Goal: Task Accomplishment & Management: Manage account settings

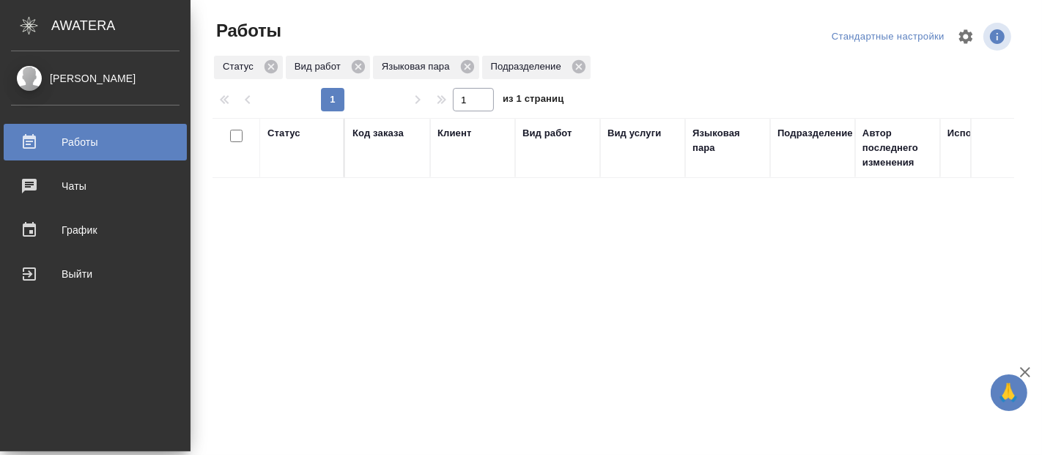
click at [0, 74] on link "[PERSON_NAME]" at bounding box center [95, 78] width 191 height 25
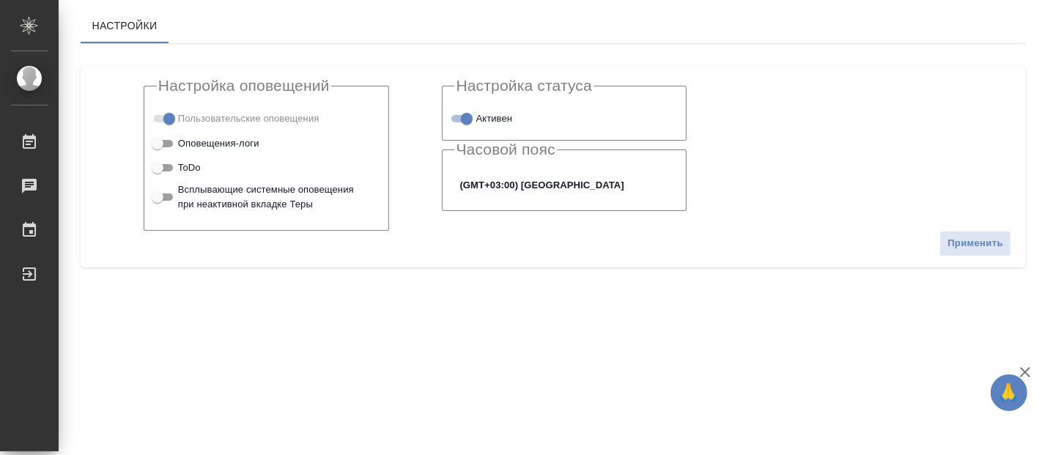
click at [360, 336] on div ".cls-1 fill:#fff; AWATERA Fadeeva Elena Работы Чаты График Выйти Настройки Наст…" at bounding box center [521, 227] width 1042 height 455
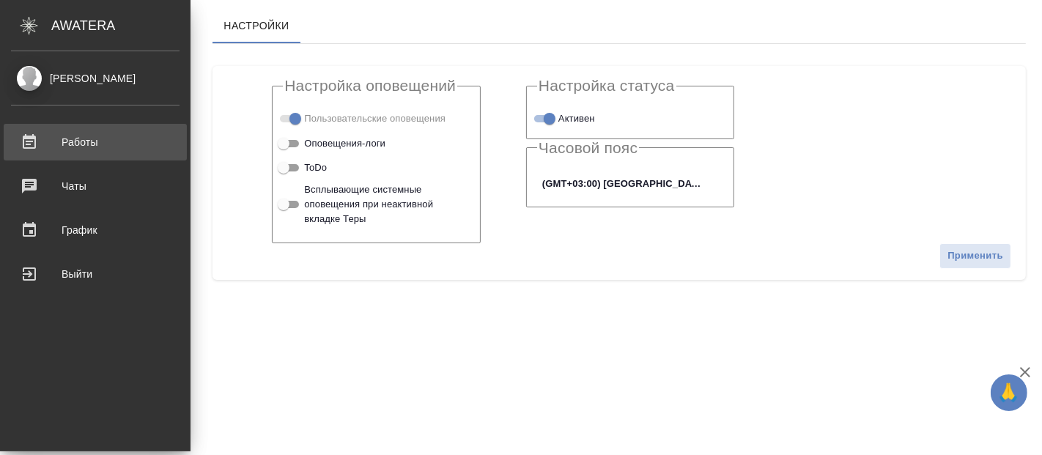
click at [71, 138] on div "Работы" at bounding box center [95, 142] width 169 height 22
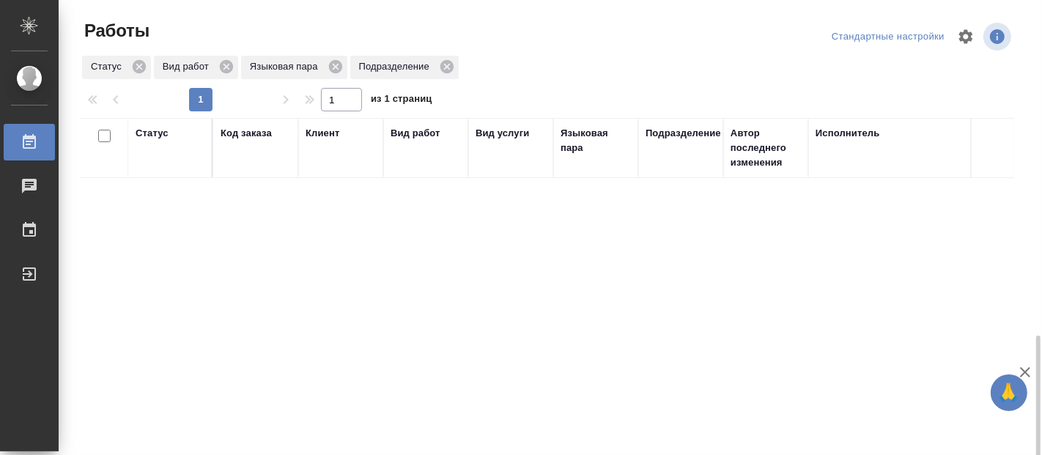
scroll to position [198, 0]
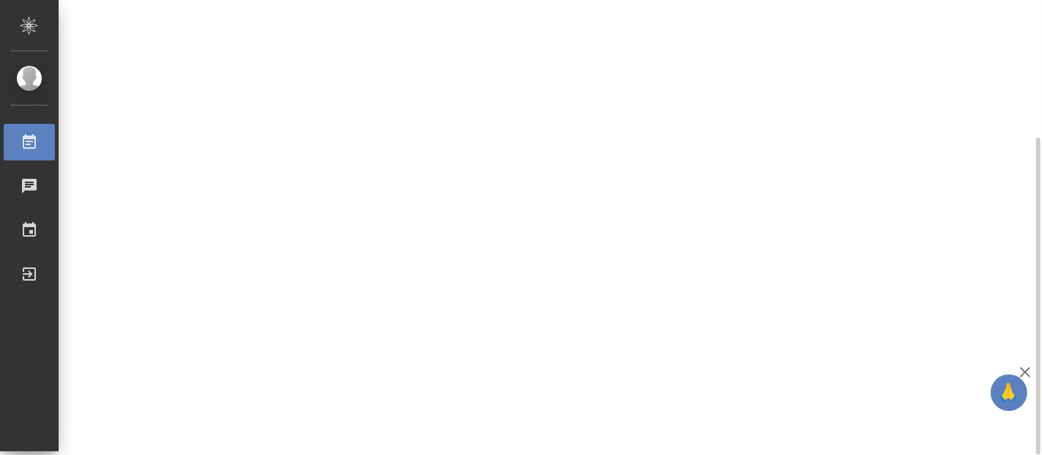
drag, startPoint x: 0, startPoint y: 0, endPoint x: 292, endPoint y: 291, distance: 412.1
click at [293, 286] on div "Статус Код заказа Клиент Вид работ Вид услуги Языковая пара Подразделение Автор…" at bounding box center [548, 184] width 934 height 528
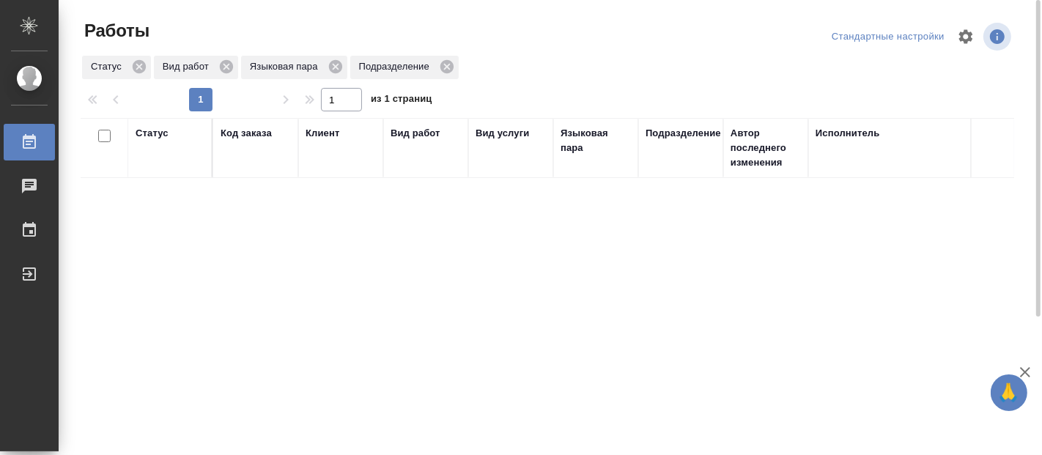
drag, startPoint x: 191, startPoint y: 315, endPoint x: 191, endPoint y: 303, distance: 12.5
click at [191, 315] on div "Статус Код заказа Клиент Вид работ Вид услуги Языковая пара Подразделение Автор…" at bounding box center [548, 382] width 934 height 528
click at [380, 379] on div "Статус Код заказа Клиент Вид работ Вид услуги Языковая пара Подразделение Автор…" at bounding box center [548, 382] width 934 height 528
click at [398, 345] on div "Статус Код заказа Клиент Вид работ Вид услуги Языковая пара Подразделение Автор…" at bounding box center [548, 382] width 934 height 528
click at [133, 325] on div "Статус Код заказа Клиент Вид работ Вид услуги Языковая пара Подразделение Автор…" at bounding box center [548, 382] width 934 height 528
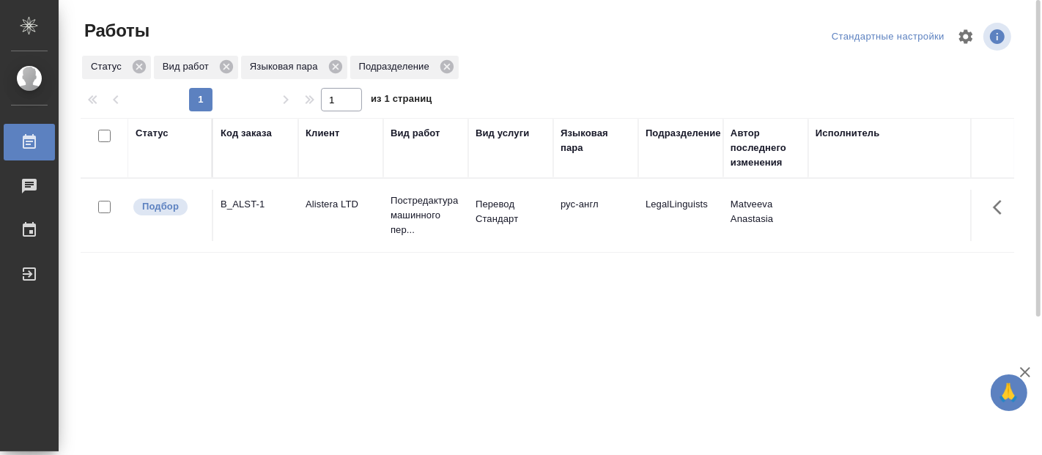
click at [130, 306] on div "Статус Код заказа Клиент Вид работ Вид услуги Языковая пара Подразделение Автор…" at bounding box center [548, 382] width 934 height 528
click at [392, 220] on p "Постредактура машинного пер..." at bounding box center [426, 216] width 70 height 44
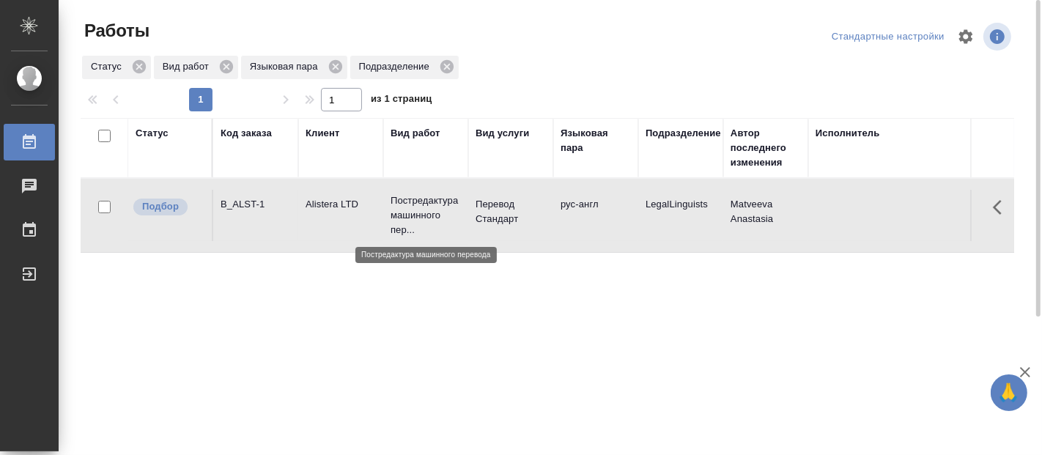
click at [392, 220] on p "Постредактура машинного пер..." at bounding box center [426, 216] width 70 height 44
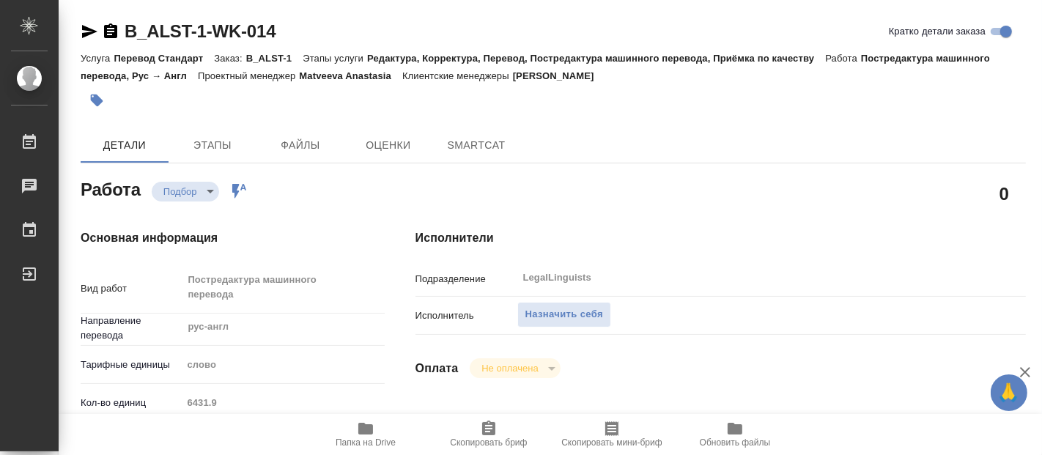
type textarea "x"
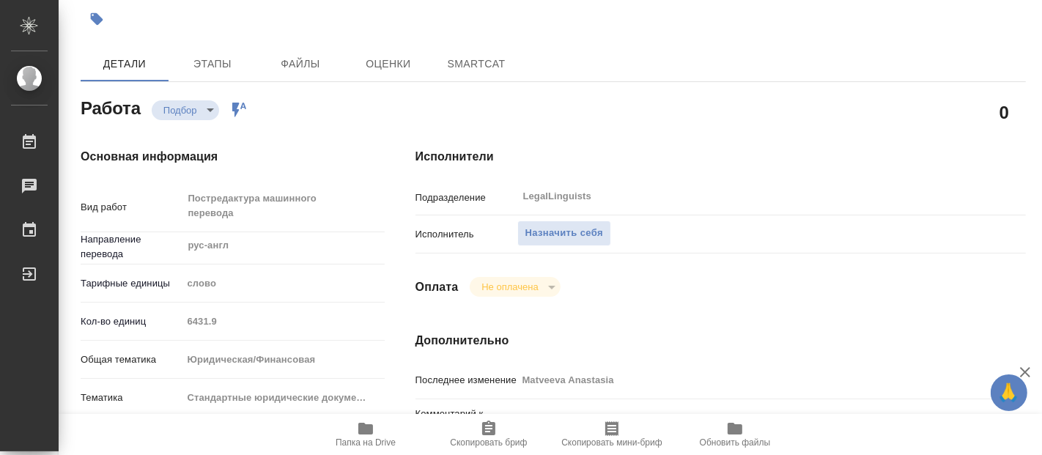
type textarea "x"
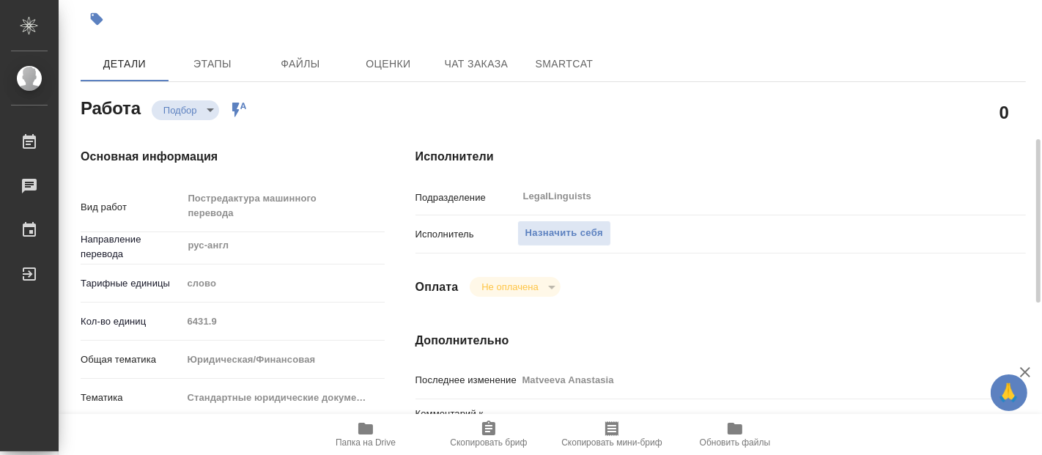
scroll to position [407, 0]
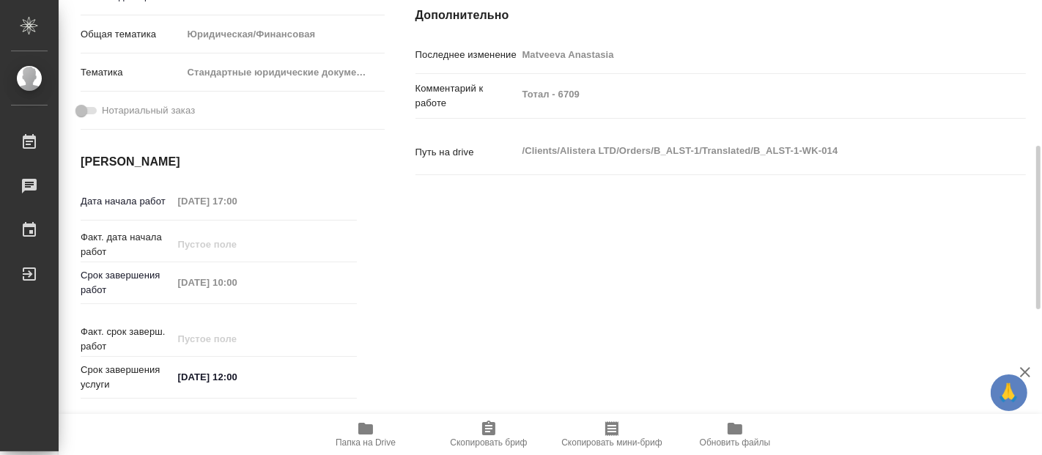
type textarea "x"
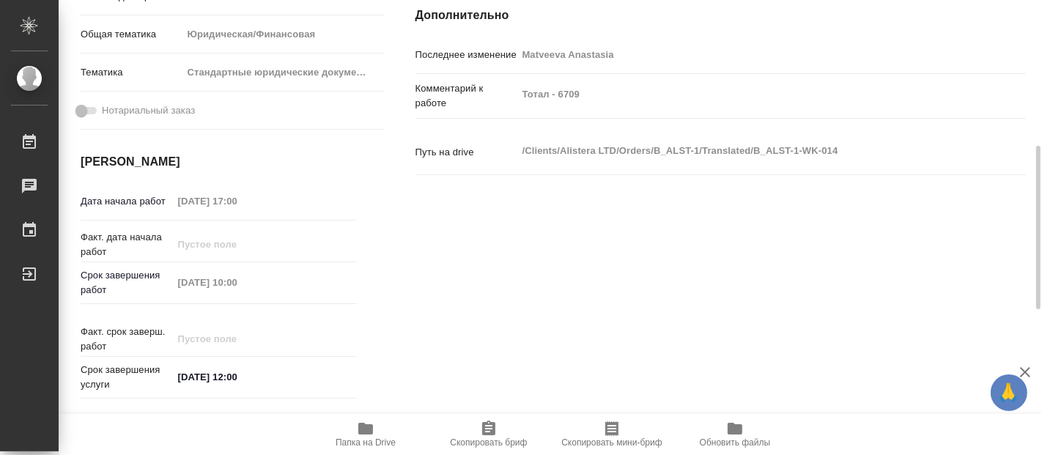
click at [370, 433] on icon "button" at bounding box center [365, 429] width 15 height 12
type textarea "x"
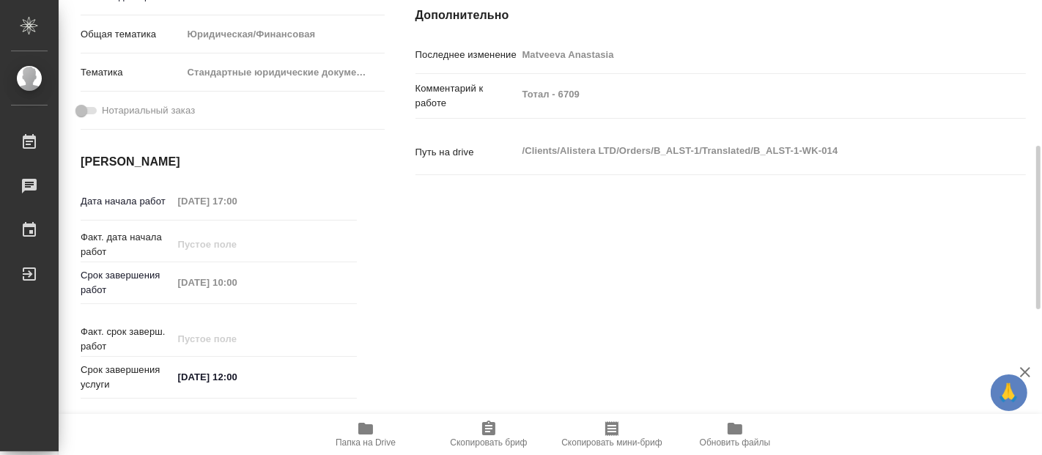
type textarea "x"
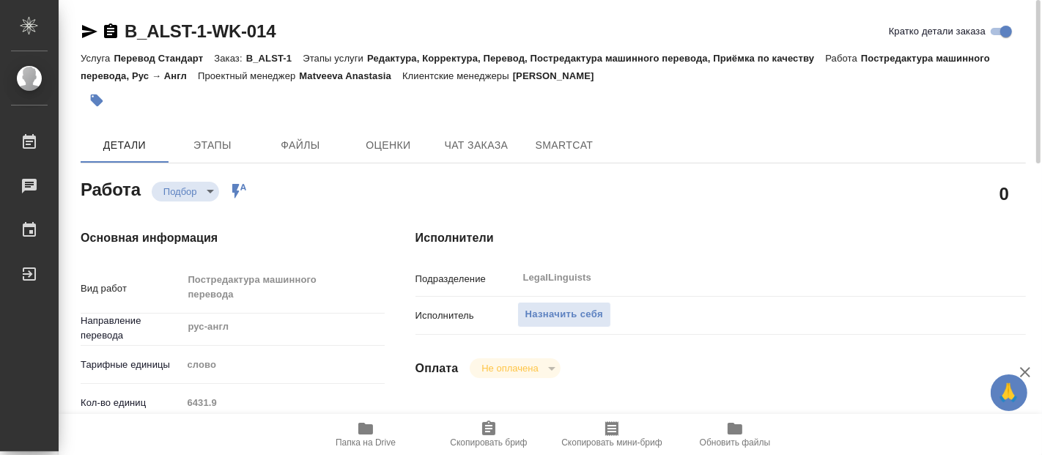
scroll to position [81, 0]
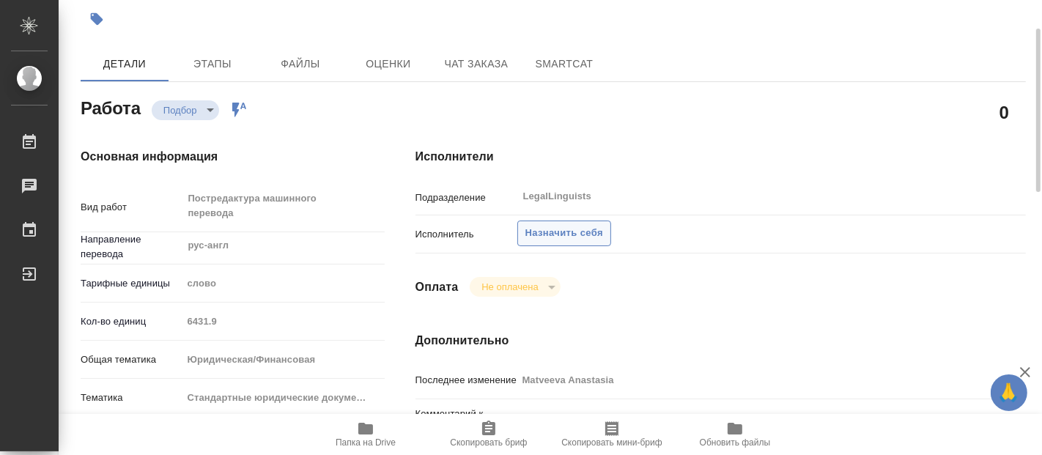
click at [559, 231] on span "Назначить себя" at bounding box center [565, 233] width 78 height 17
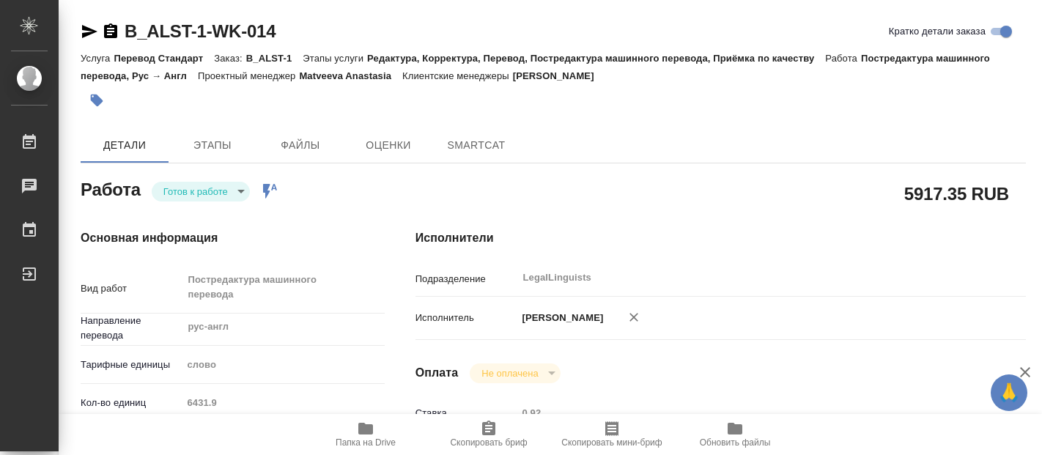
type textarea "x"
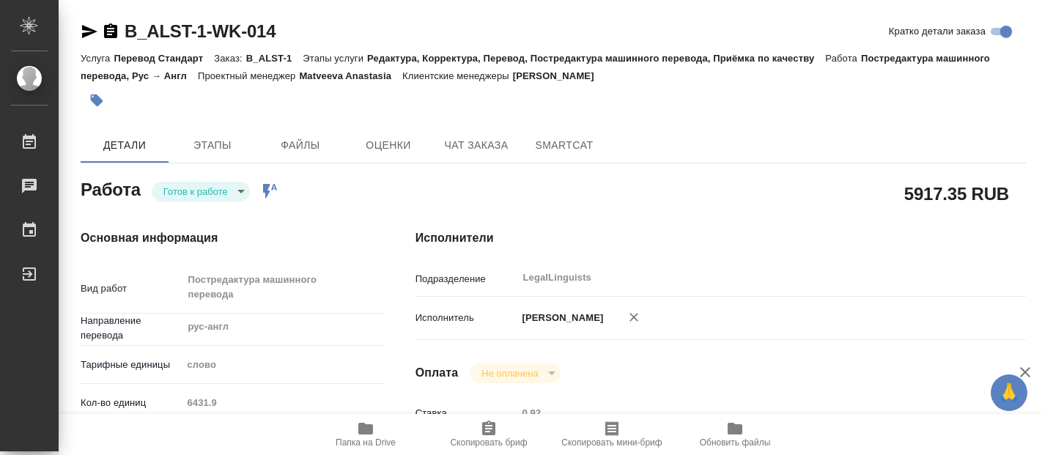
type textarea "x"
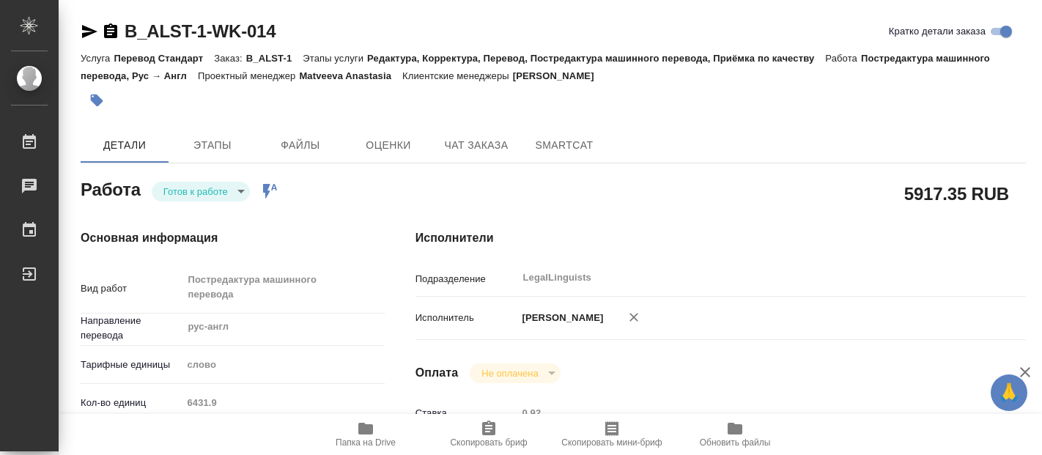
type textarea "x"
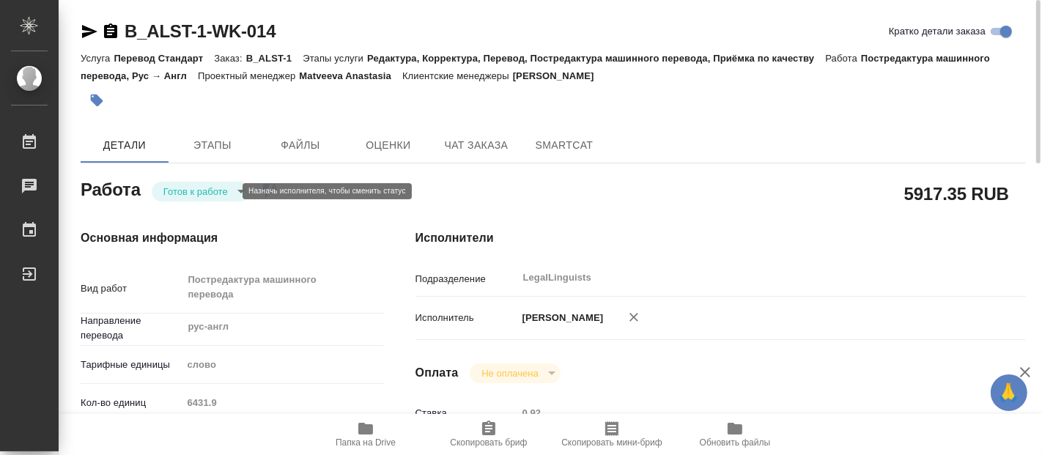
click at [190, 185] on body "🙏 .cls-1 fill:#fff; AWATERA Fadeeva Elena Работы 0 Чаты График Выйти B_ALST-1-W…" at bounding box center [521, 227] width 1042 height 455
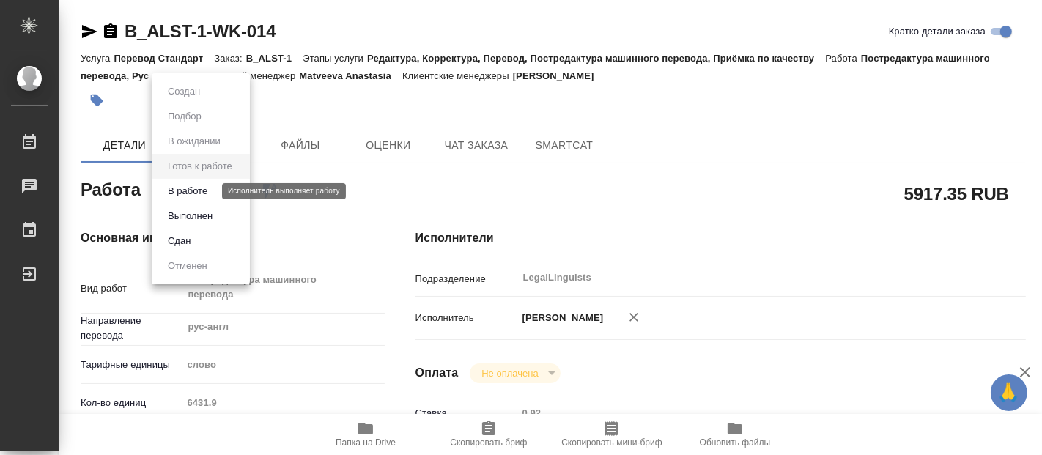
click at [196, 191] on button "В работе" at bounding box center [187, 191] width 48 height 16
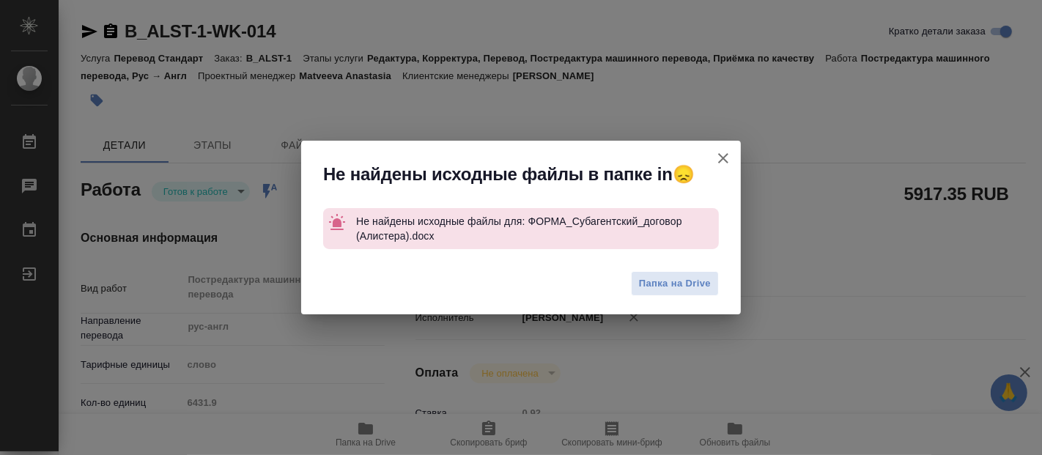
type textarea "x"
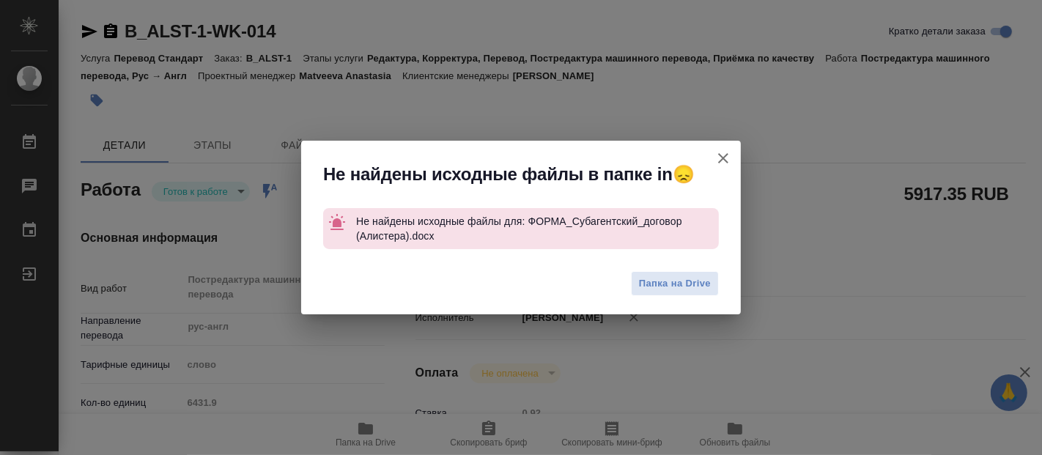
type textarea "x"
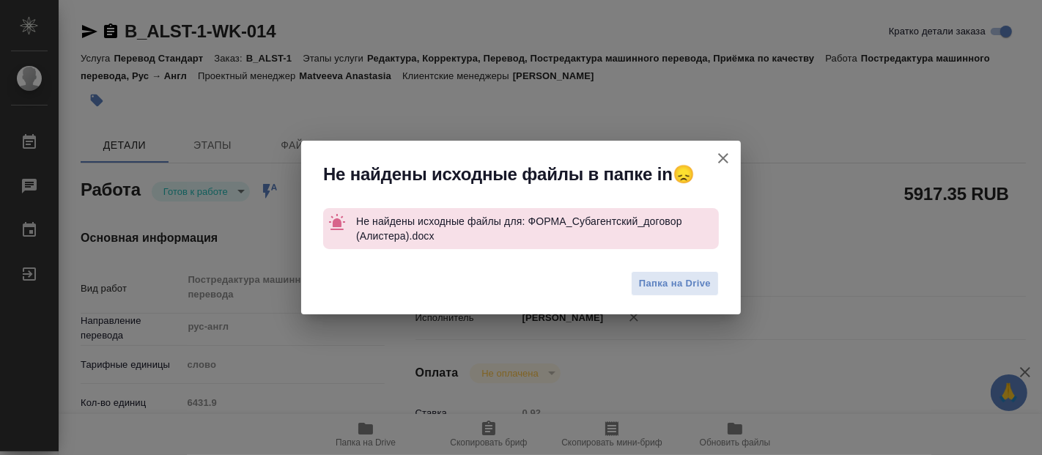
click at [726, 152] on icon "button" at bounding box center [724, 159] width 18 height 18
type textarea "x"
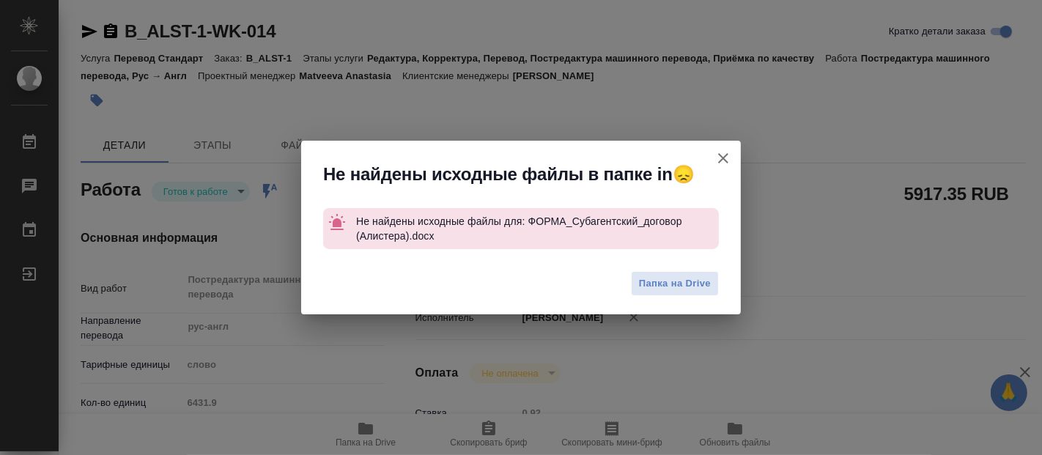
type textarea "x"
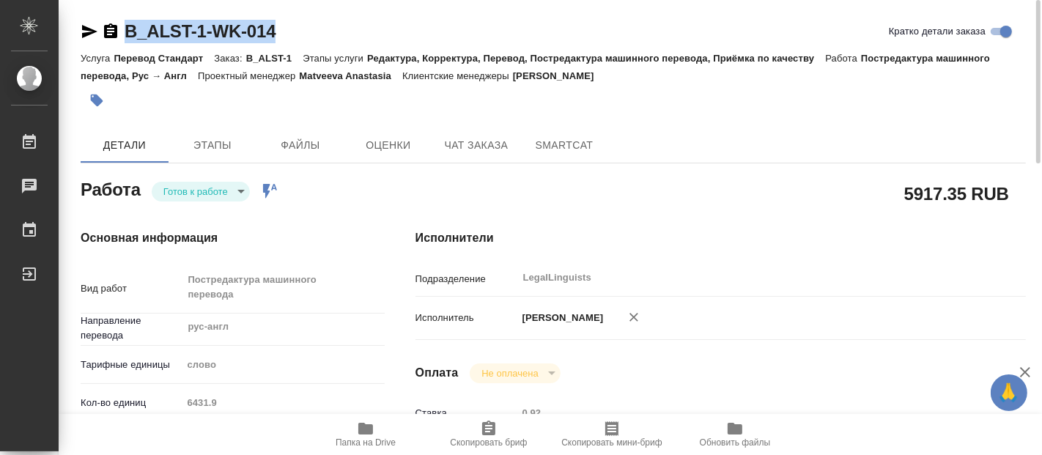
drag, startPoint x: 296, startPoint y: 27, endPoint x: 125, endPoint y: 26, distance: 170.8
click at [125, 26] on div "B_ALST-1-WK-014 Кратко детали заказа" at bounding box center [554, 31] width 946 height 23
copy link "B_ALST-1-WK-014"
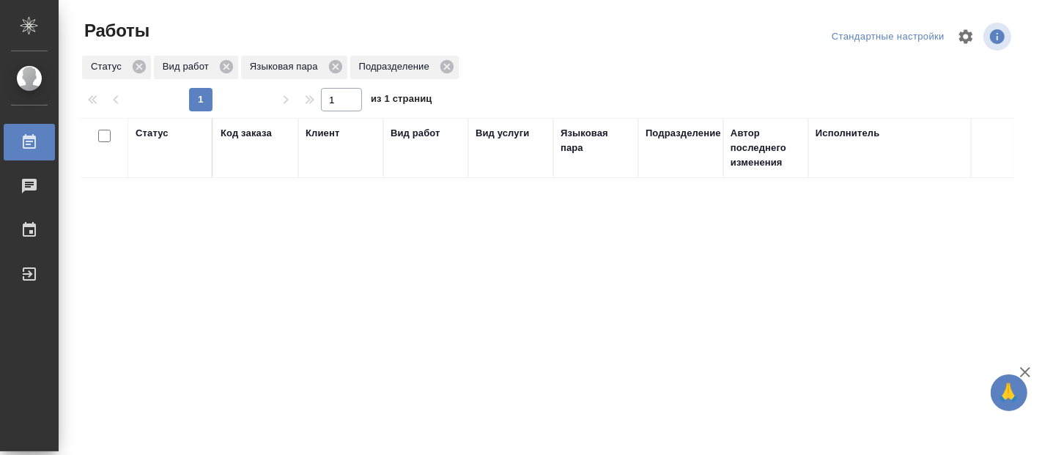
click at [745, 297] on div "Статус Код заказа Клиент Вид работ Вид услуги Языковая пара Подразделение Автор…" at bounding box center [548, 382] width 934 height 528
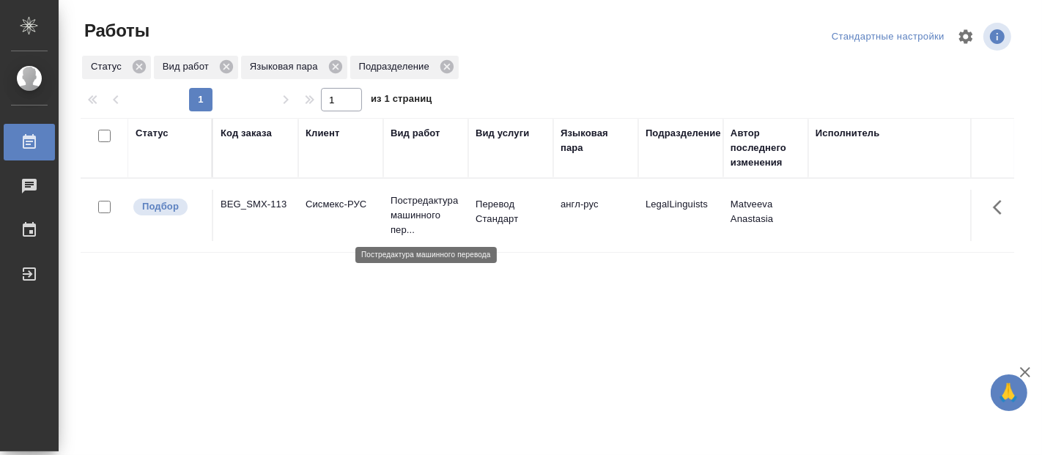
click at [450, 204] on p "Постредактура машинного пер..." at bounding box center [426, 216] width 70 height 44
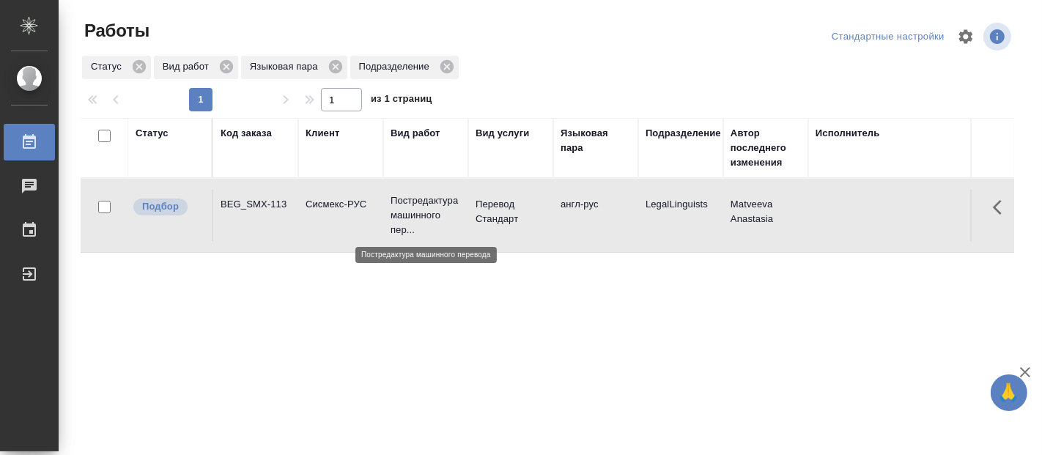
click at [450, 204] on p "Постредактура машинного пер..." at bounding box center [426, 216] width 70 height 44
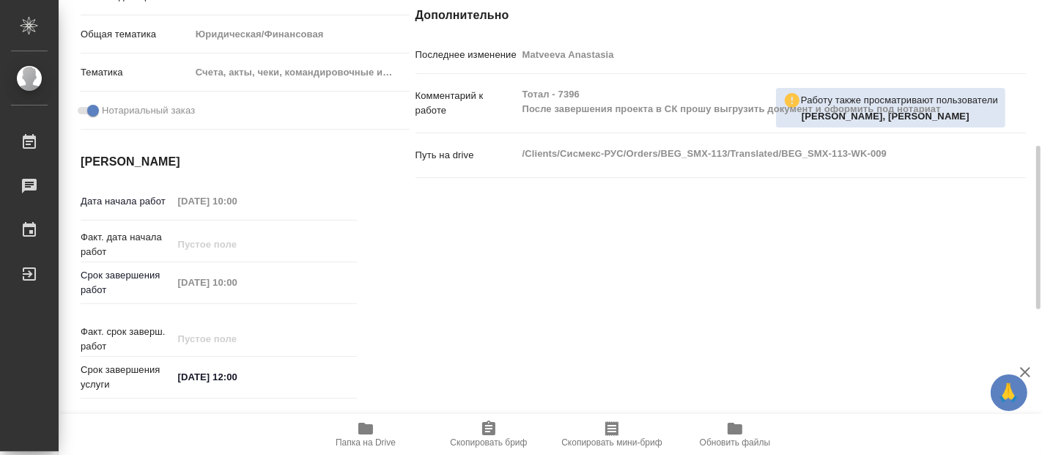
scroll to position [488, 0]
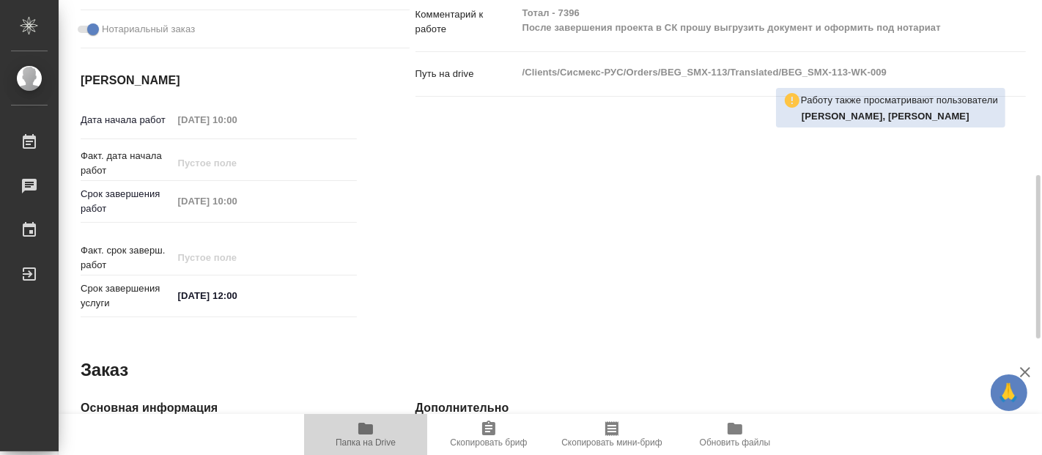
click at [370, 445] on span "Папка на Drive" at bounding box center [366, 443] width 60 height 10
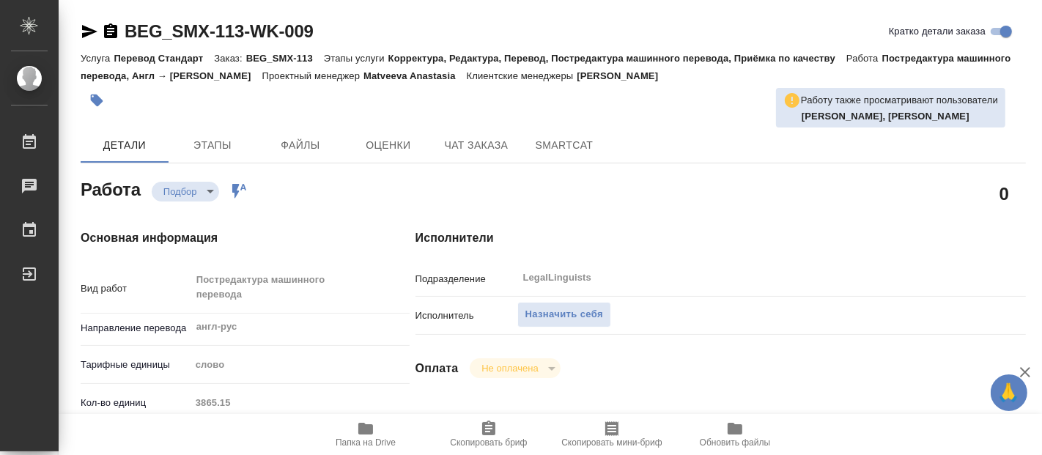
click at [781, 122] on div "Работу также просматривают пользователи [PERSON_NAME], [PERSON_NAME]" at bounding box center [890, 108] width 229 height 40
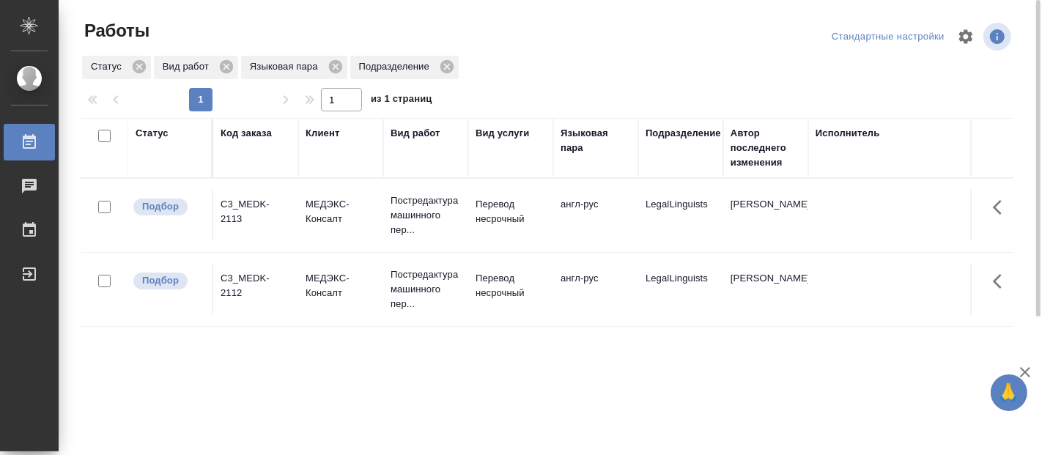
click at [144, 99] on div "1" at bounding box center [201, 99] width 147 height 23
click at [433, 225] on p "Постредактура машинного пер..." at bounding box center [426, 216] width 70 height 44
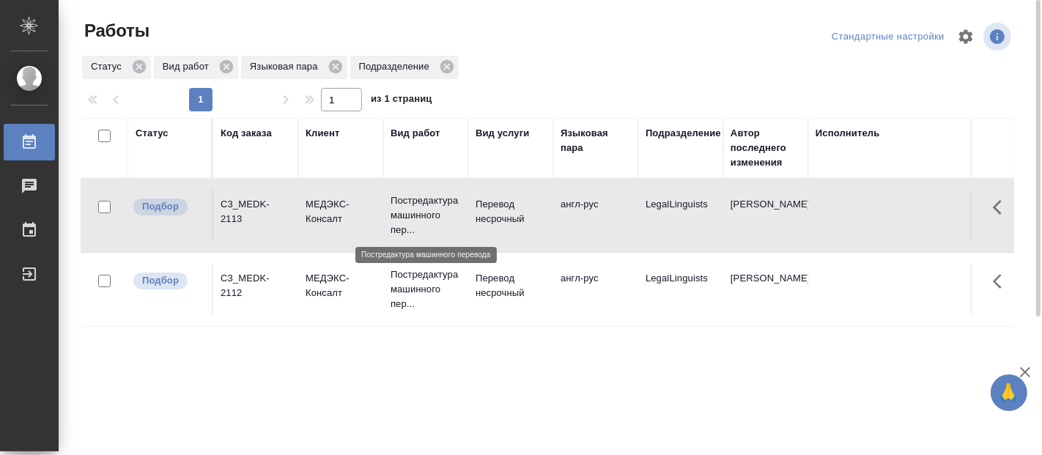
click at [433, 224] on p "Постредактура машинного пер..." at bounding box center [426, 216] width 70 height 44
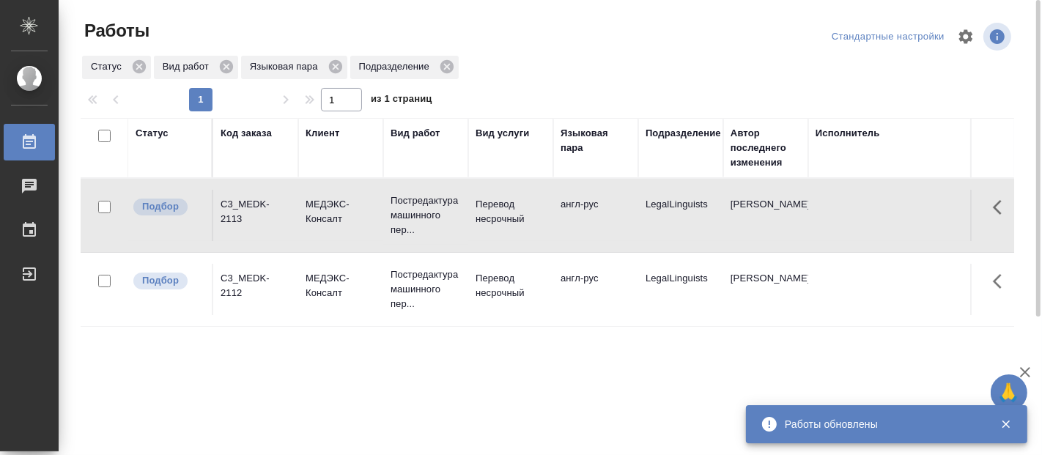
click at [312, 275] on p "МЕДЭКС-Консалт" at bounding box center [341, 285] width 70 height 29
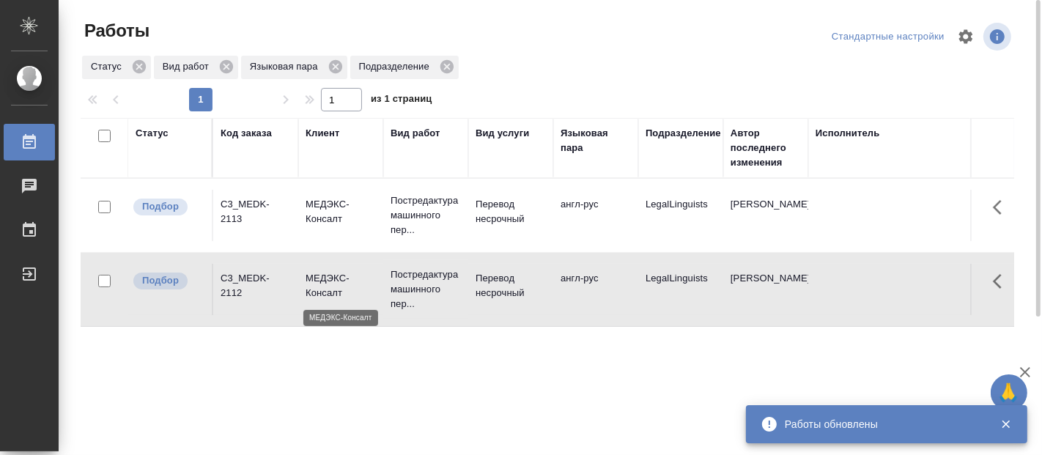
click at [314, 275] on p "МЕДЭКС-Консалт" at bounding box center [341, 285] width 70 height 29
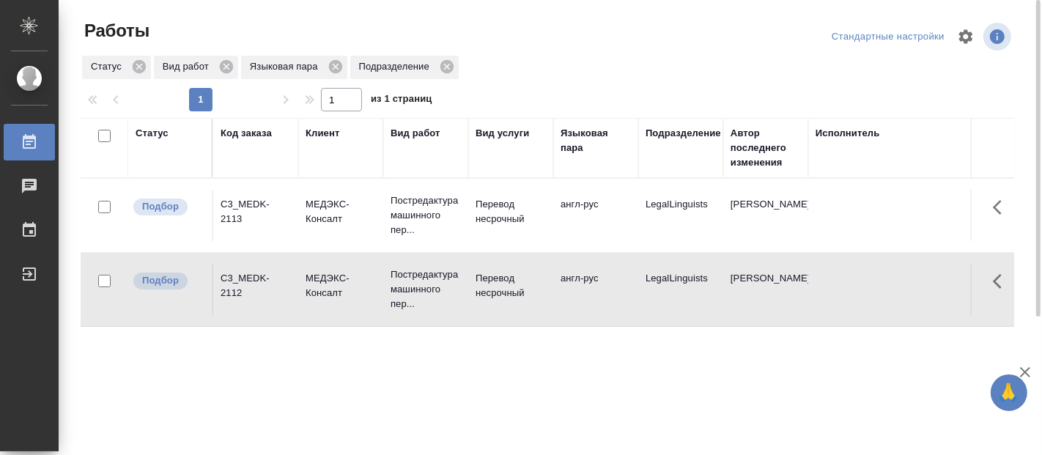
click at [724, 424] on div "Статус Код заказа Клиент Вид работ Вид услуги Языковая пара Подразделение Автор…" at bounding box center [548, 382] width 934 height 528
click at [159, 426] on div "Статус Код заказа Клиент Вид работ Вид услуги Языковая пара Подразделение Автор…" at bounding box center [548, 382] width 934 height 528
click at [146, 426] on div "Статус Код заказа Клиент Вид работ Вид услуги Языковая пара Подразделение Автор…" at bounding box center [548, 382] width 934 height 528
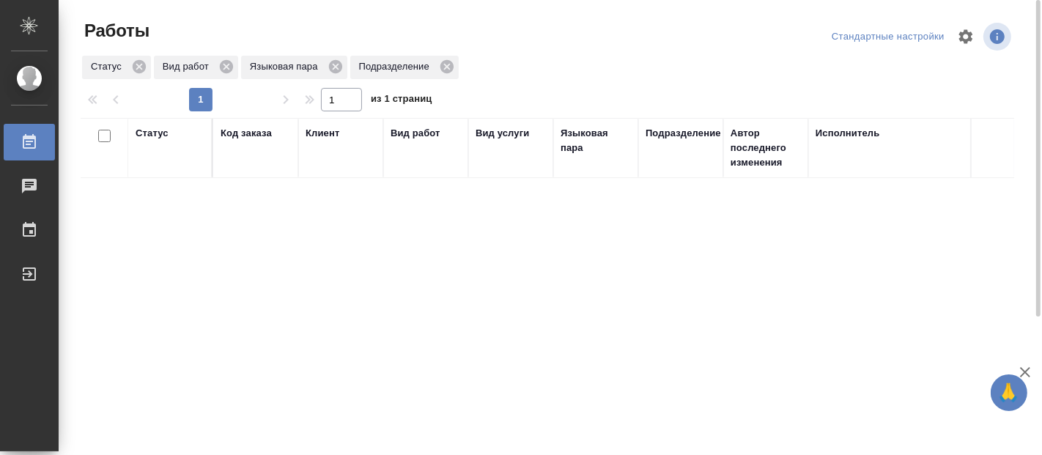
click at [146, 426] on div "Статус Код заказа Клиент Вид работ Вид услуги Языковая пара Подразделение Автор…" at bounding box center [548, 382] width 934 height 528
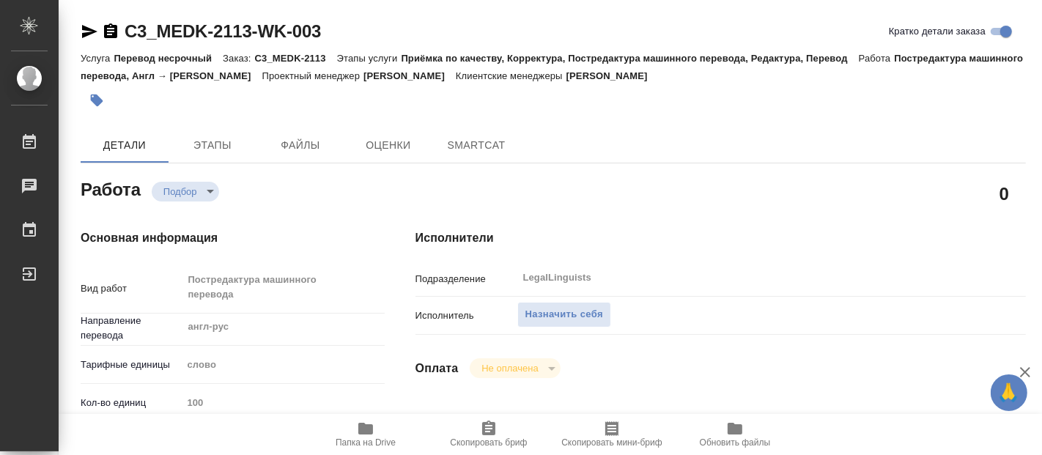
type textarea "x"
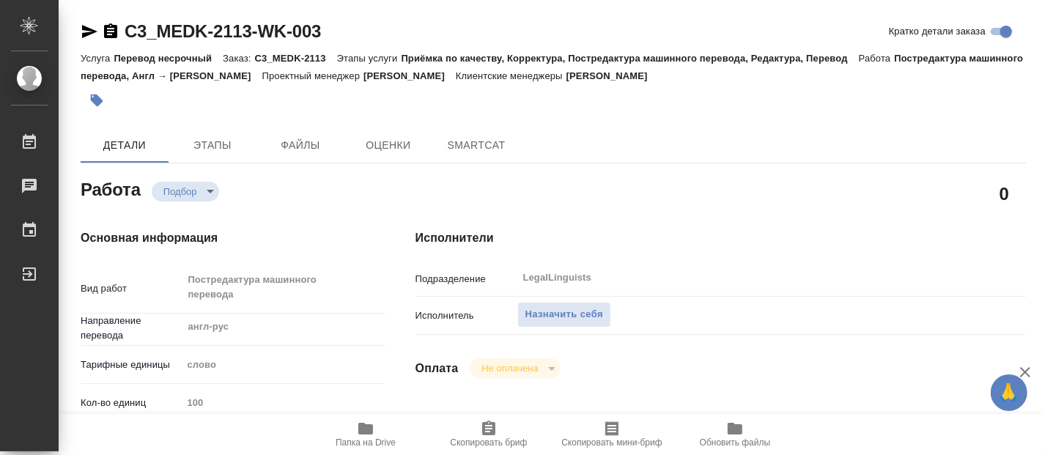
type textarea "x"
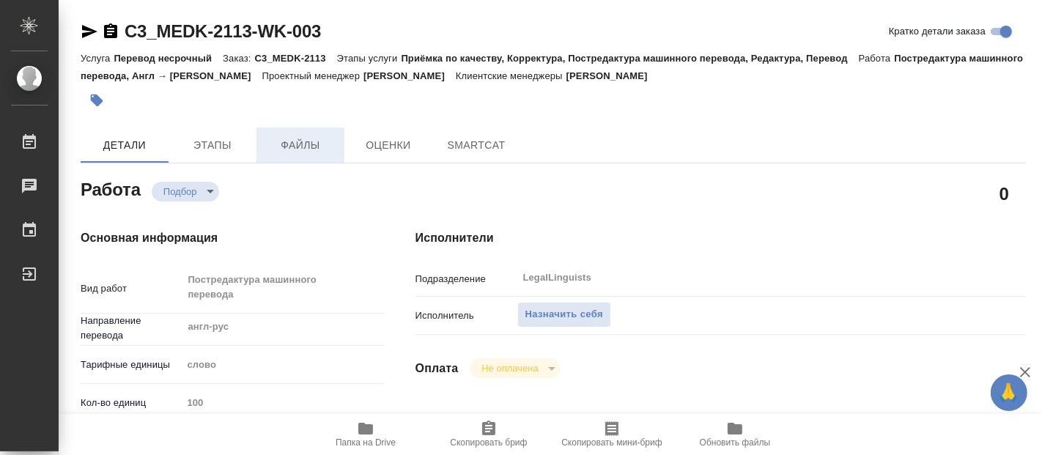
type textarea "x"
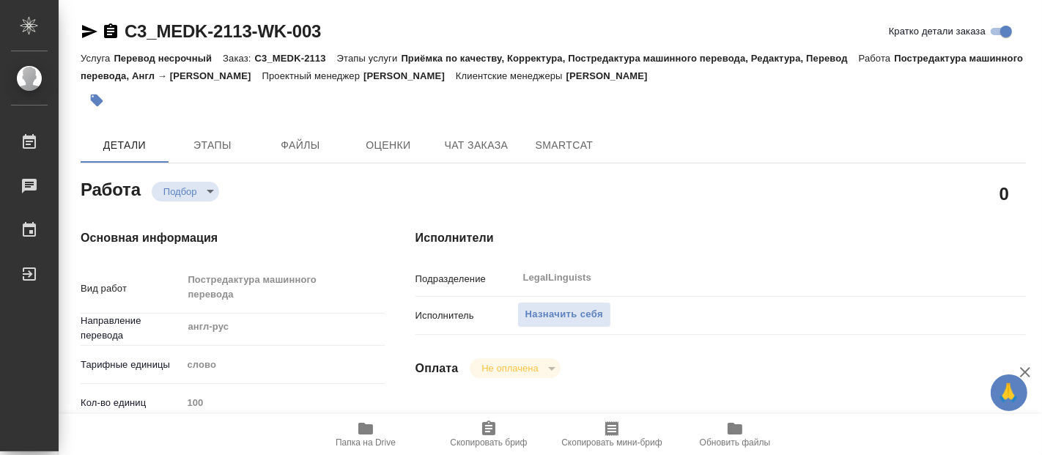
type textarea "x"
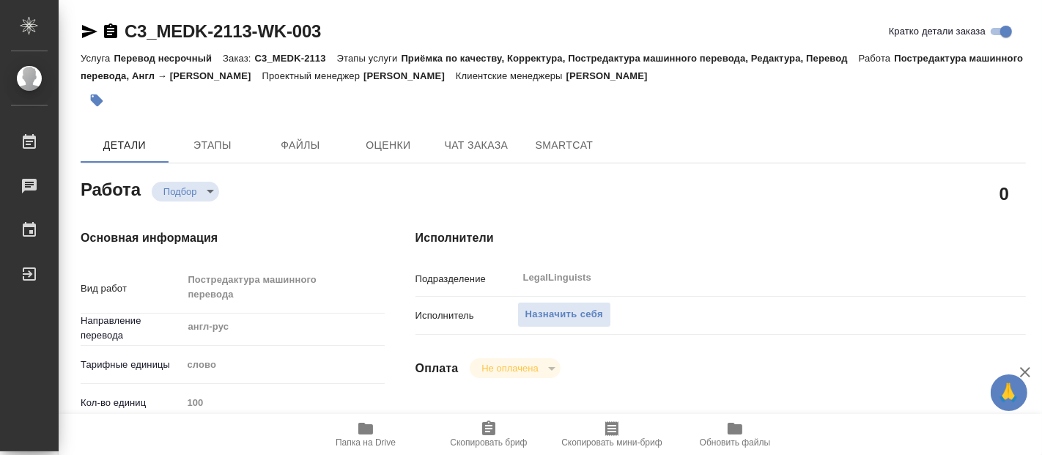
type textarea "x"
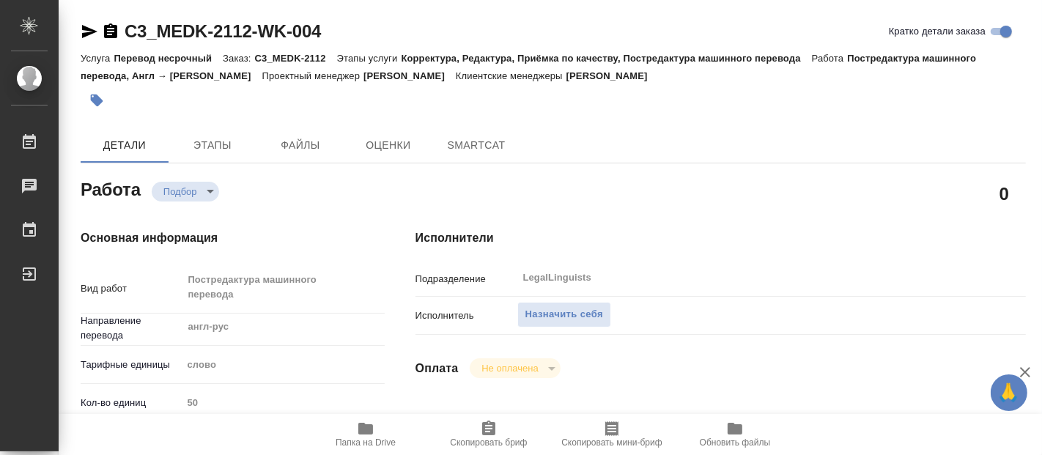
type textarea "x"
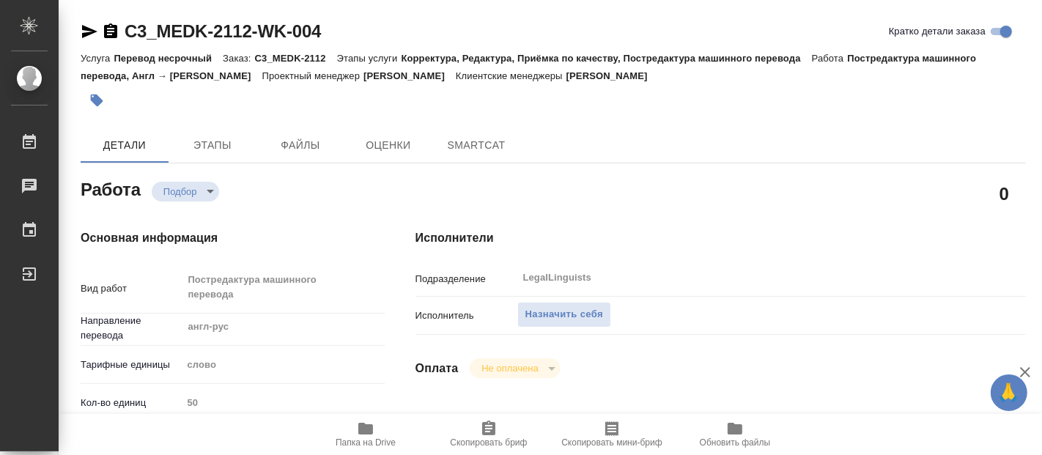
scroll to position [163, 0]
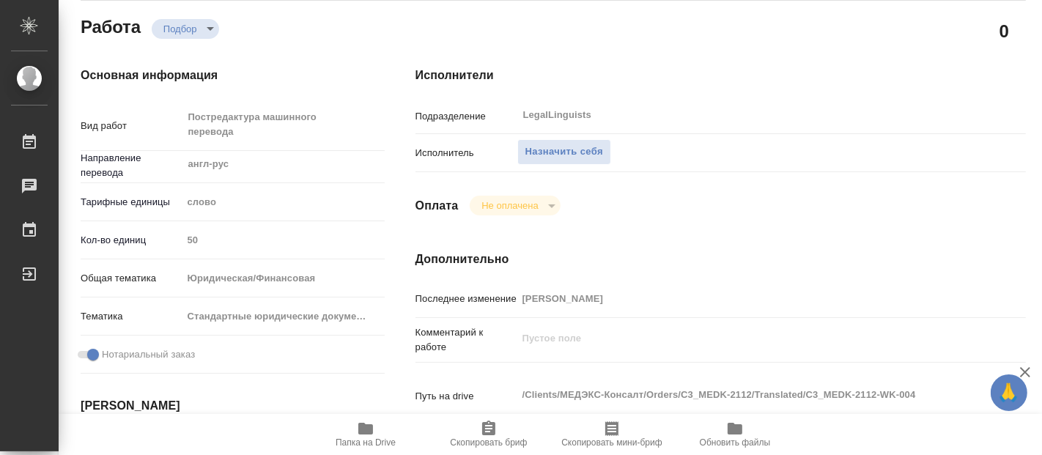
type textarea "x"
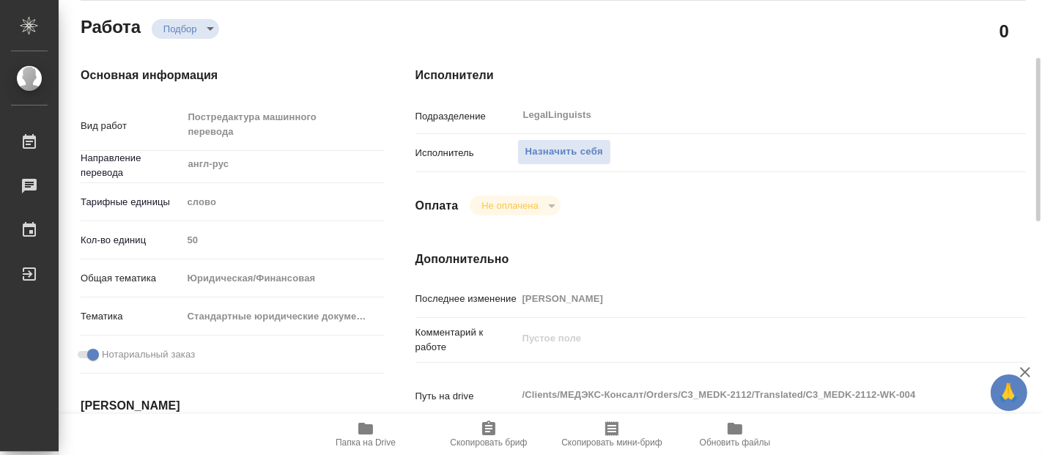
type textarea "x"
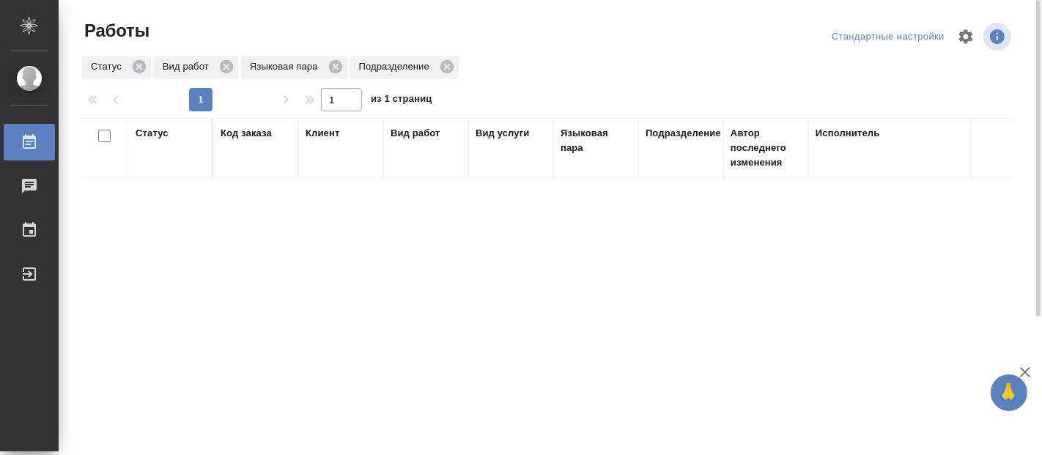
drag, startPoint x: 0, startPoint y: 0, endPoint x: 533, endPoint y: 380, distance: 654.3
click at [534, 380] on div "Статус Код заказа Клиент Вид работ Вид услуги Языковая пара Подразделение Автор…" at bounding box center [548, 382] width 934 height 528
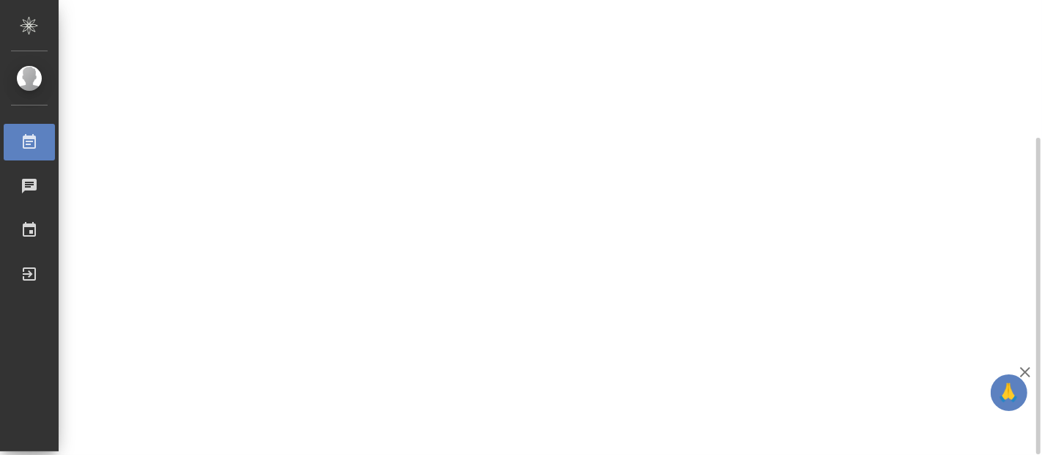
click at [226, 328] on div "Статус Код заказа Клиент Вид работ Вид услуги Языковая пара Подразделение Автор…" at bounding box center [548, 184] width 934 height 528
